Goal: Information Seeking & Learning: Learn about a topic

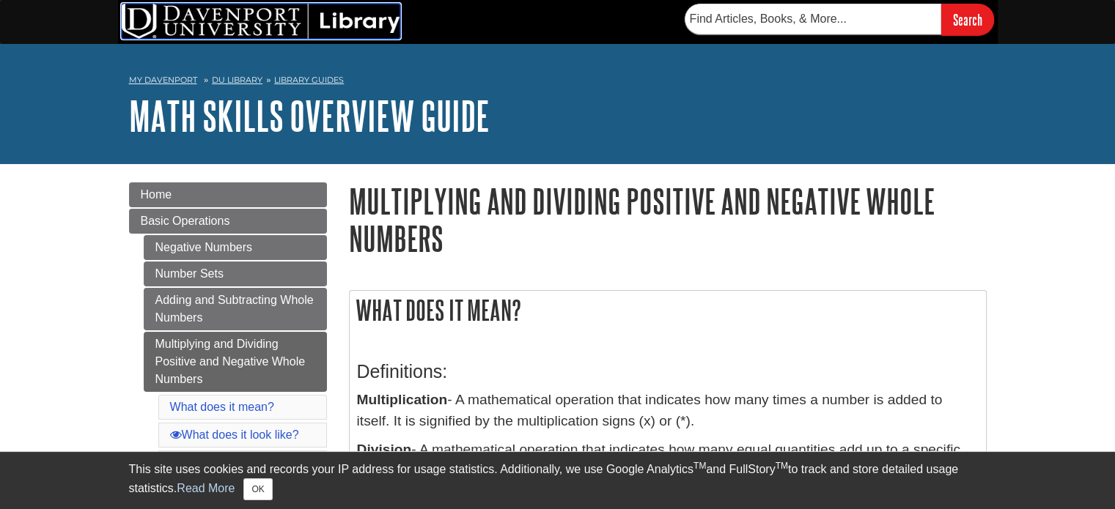
click at [207, 22] on img at bounding box center [261, 21] width 278 height 35
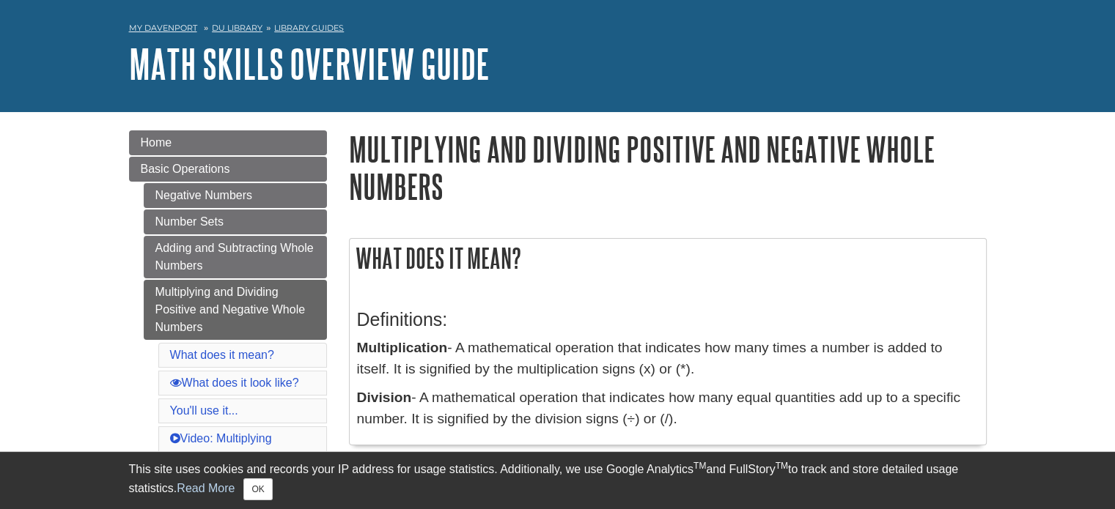
scroll to position [73, 0]
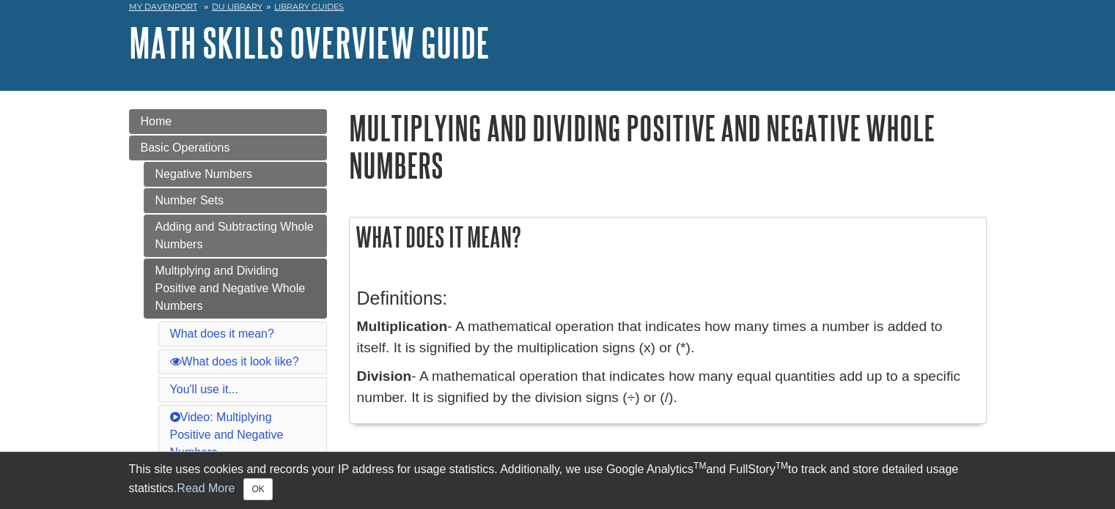
drag, startPoint x: 358, startPoint y: 327, endPoint x: 712, endPoint y: 400, distance: 361.4
click at [712, 400] on div "Definitions: Multiplication - A mathematical operation that indicates how many …" at bounding box center [667, 344] width 621 height 142
copy div "Multiplication - A mathematical operation that indicates how many times a numbe…"
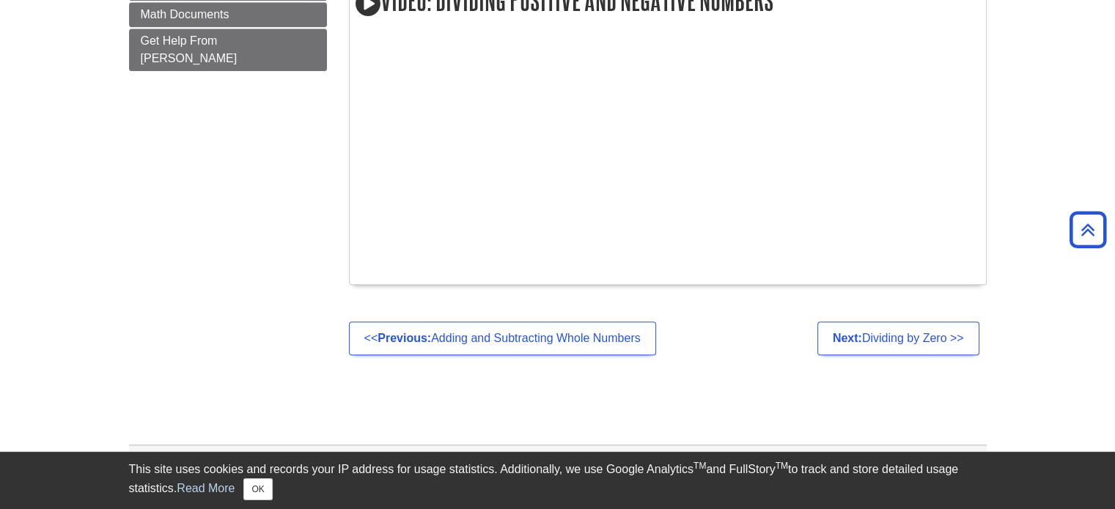
scroll to position [1216, 0]
